Goal: Information Seeking & Learning: Find specific fact

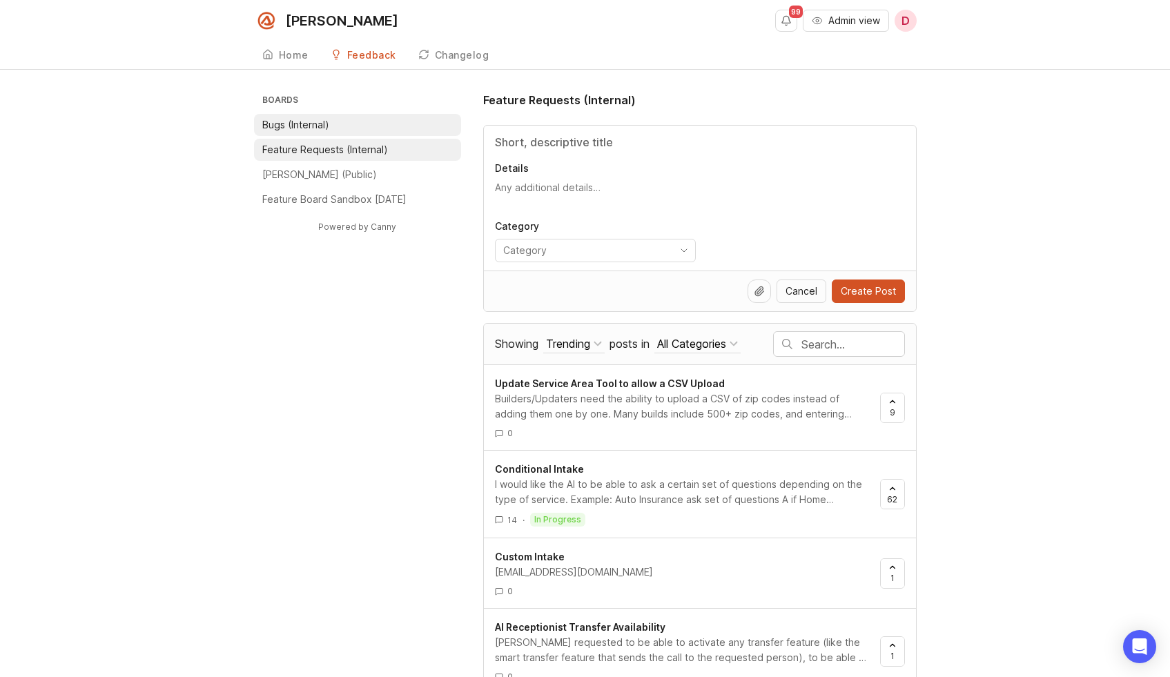
click at [353, 124] on li "Bugs (Internal)" at bounding box center [357, 125] width 207 height 22
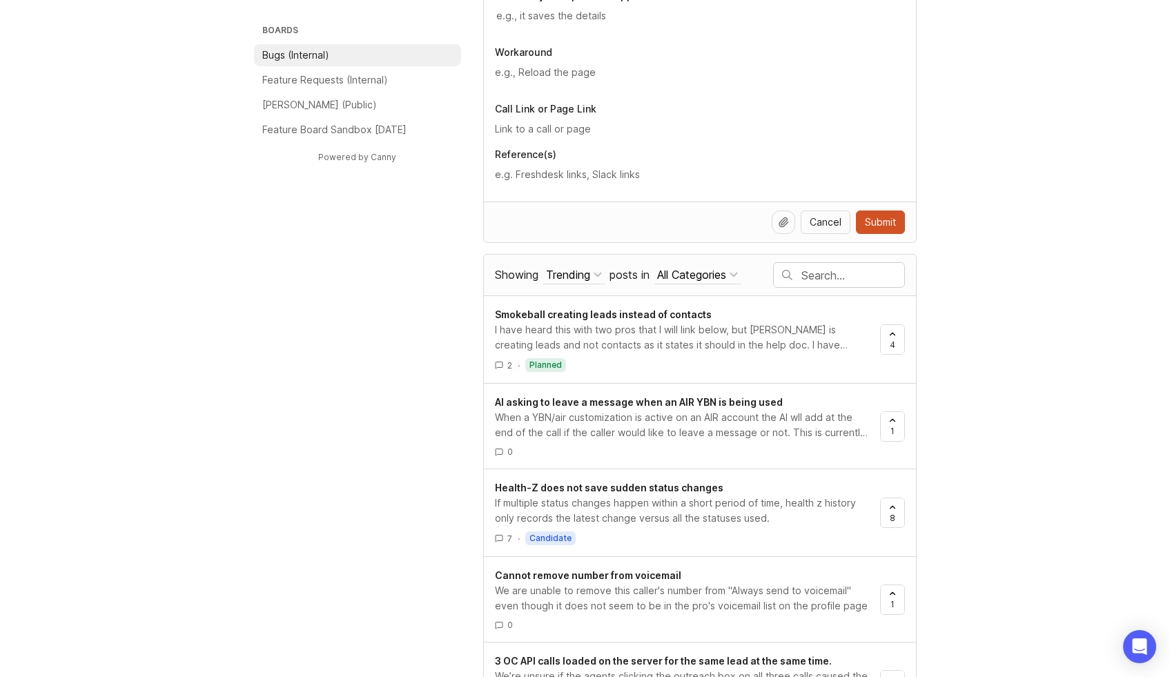
scroll to position [533, 0]
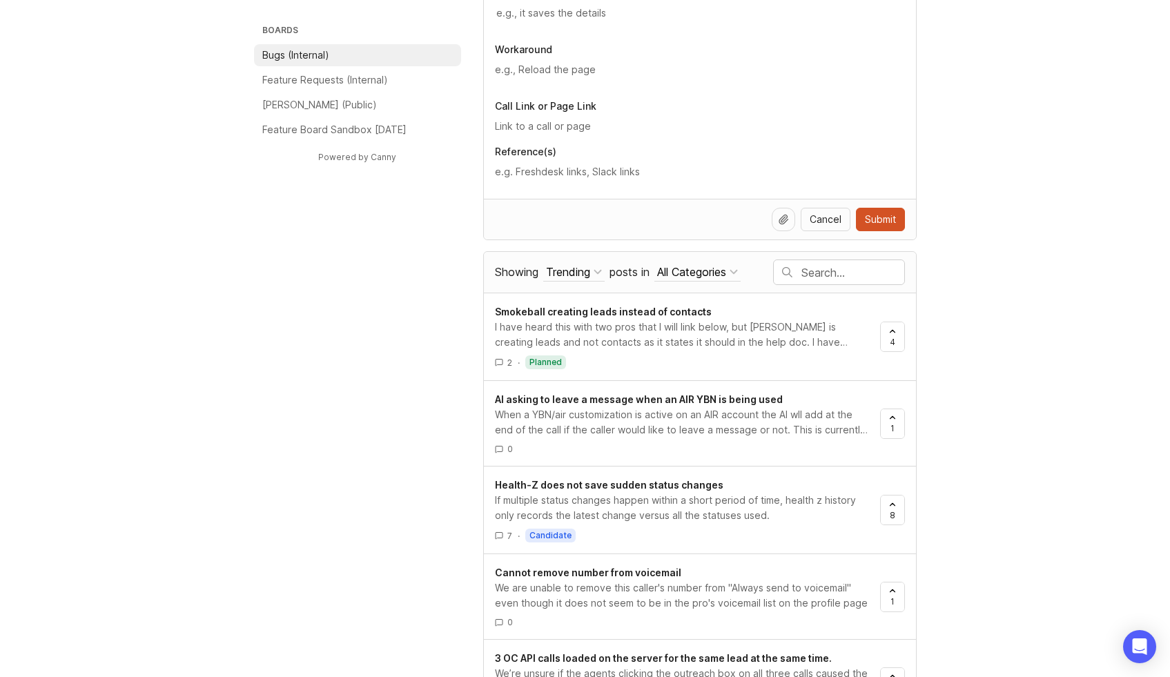
click at [820, 269] on input "text" at bounding box center [852, 272] width 103 height 15
click at [801, 273] on input "text" at bounding box center [705, 272] width 344 height 15
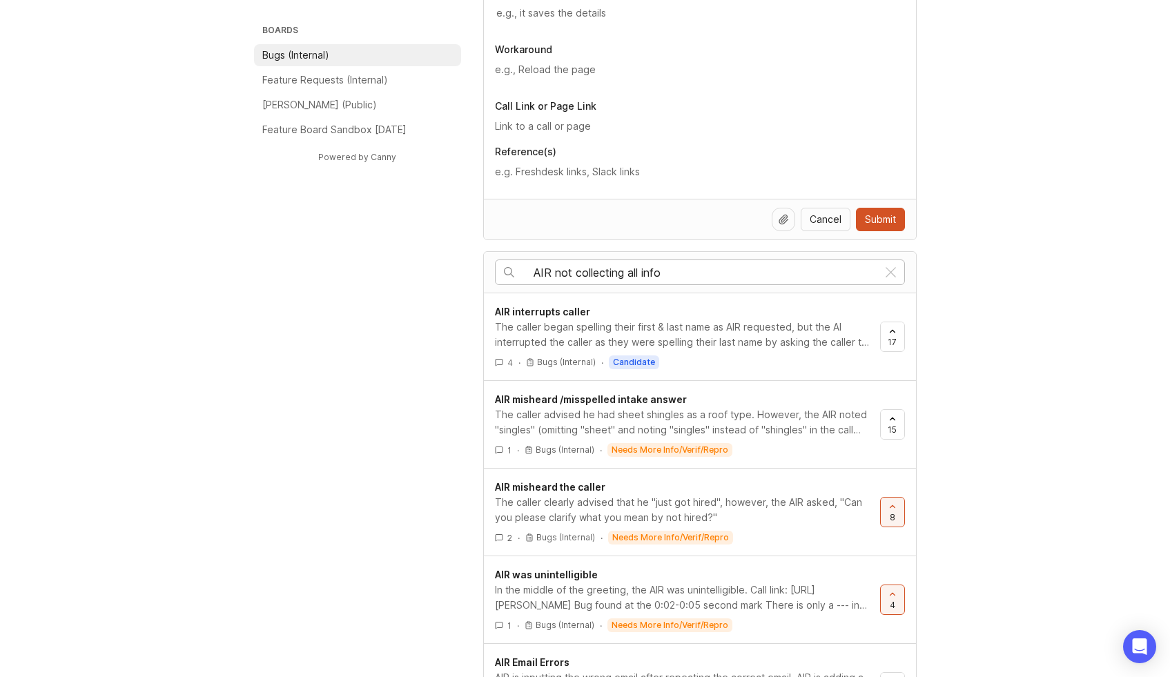
type input "AIR not collecting all info"
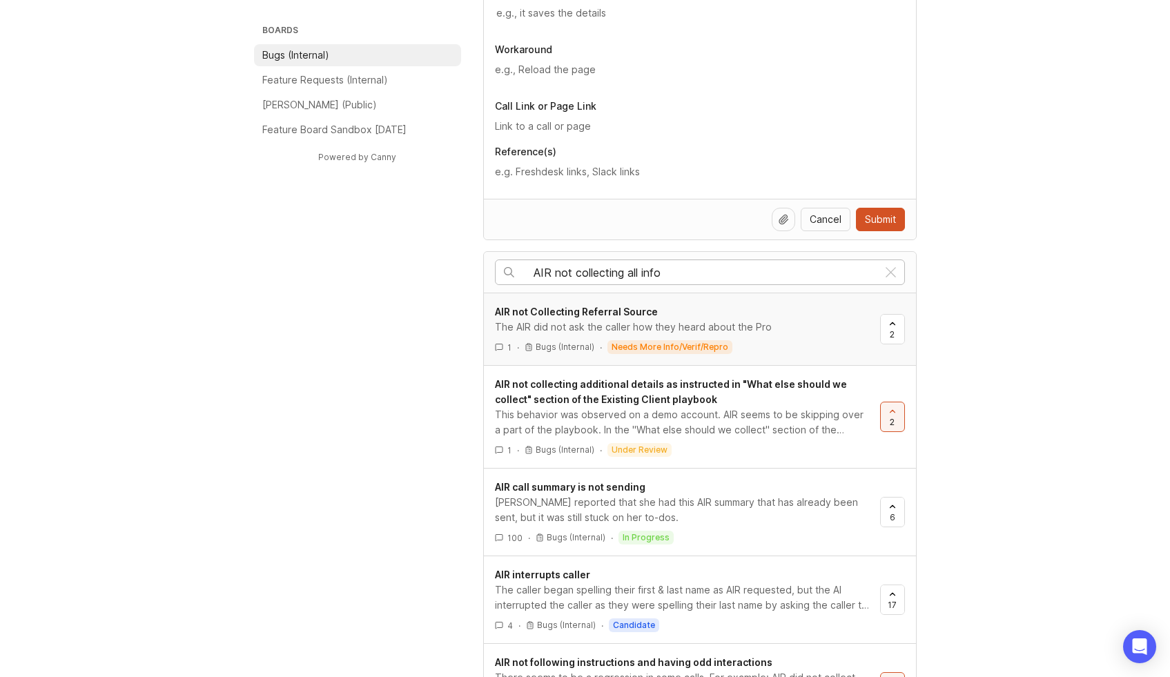
click at [595, 315] on span "AIR not Collecting Referral Source" at bounding box center [576, 312] width 163 height 12
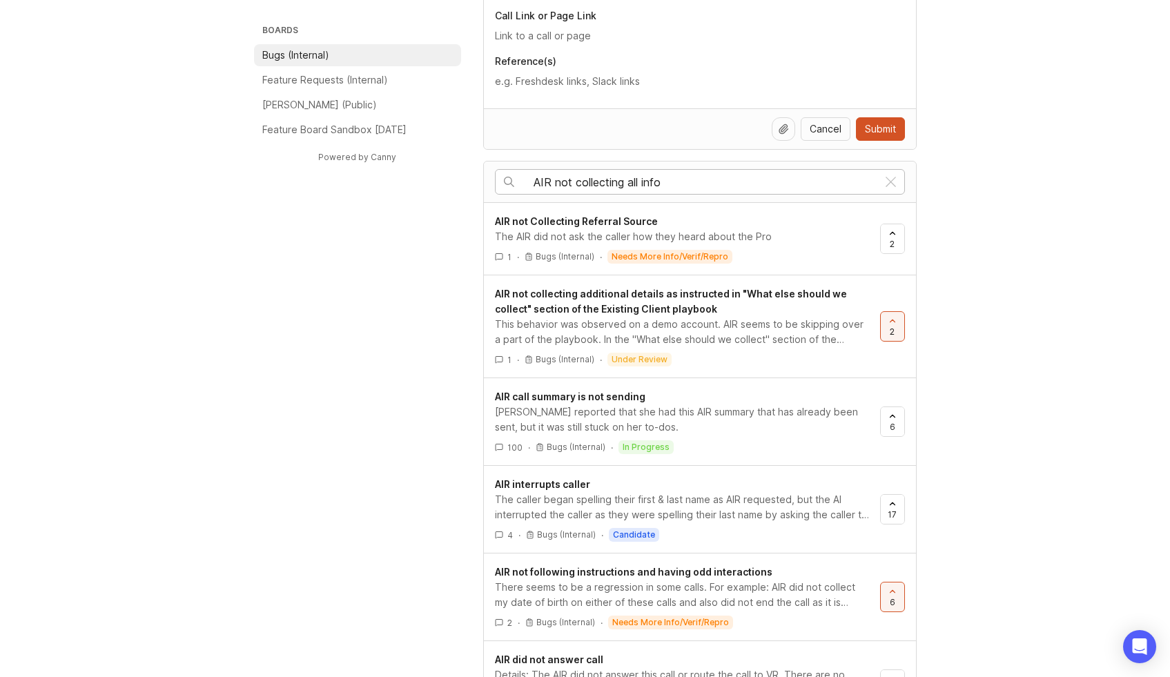
scroll to position [625, 0]
click at [529, 299] on span "AIR not collecting additional details as instructed in "What else should we col…" at bounding box center [671, 300] width 352 height 27
